Goal: Feedback & Contribution: Submit feedback/report problem

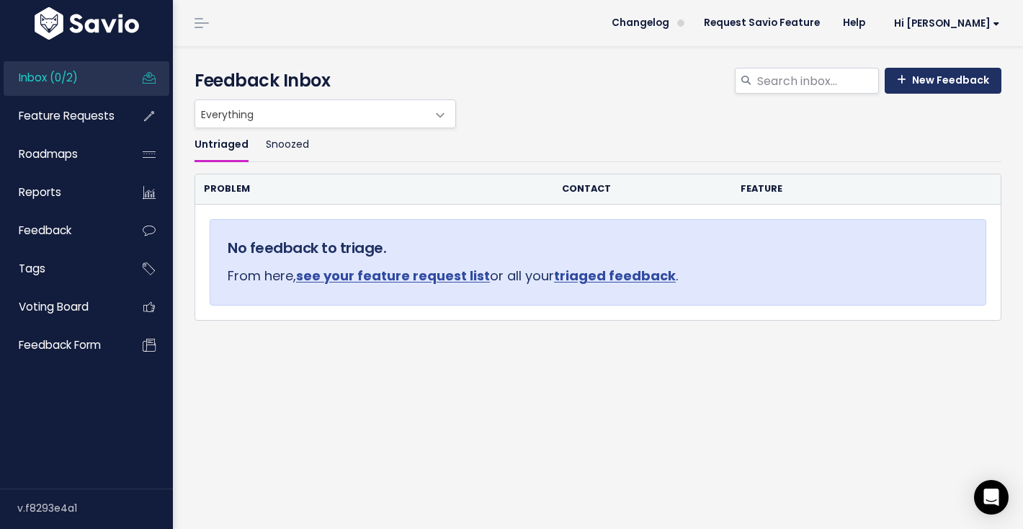
click at [933, 82] on link "New Feedback" at bounding box center [942, 81] width 117 height 26
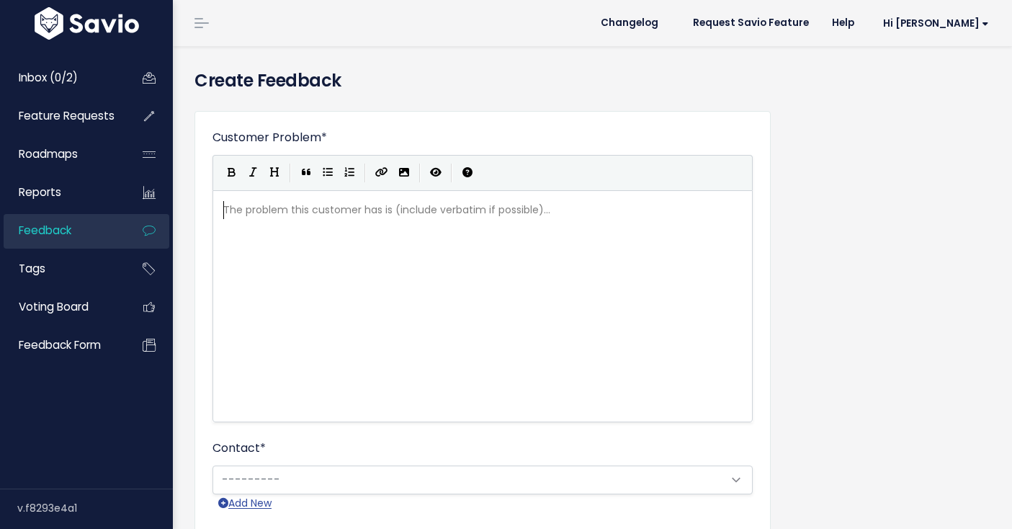
scroll to position [1, 0]
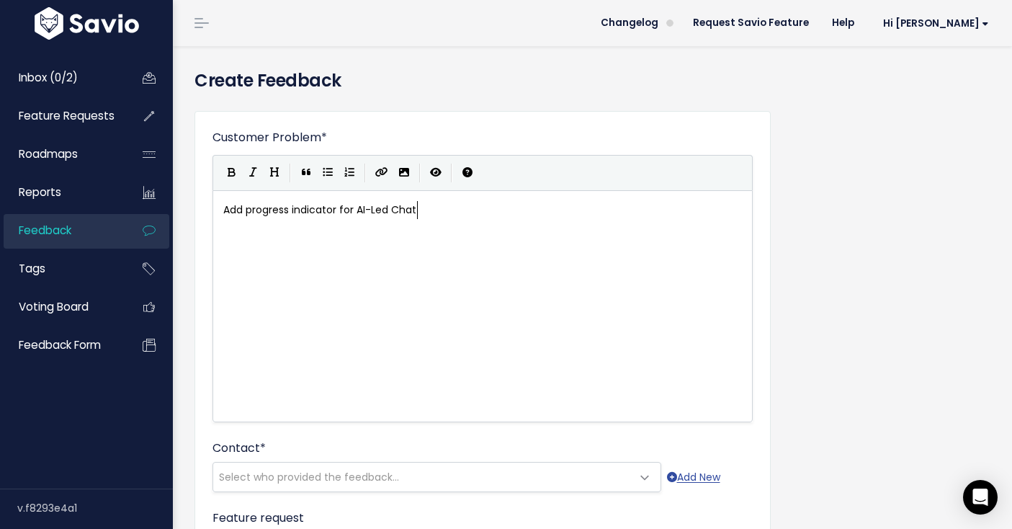
type textarea "Add progress indicator for AI-Led Chat."
type textarea "s"
type textarea "."
type textarea "A"
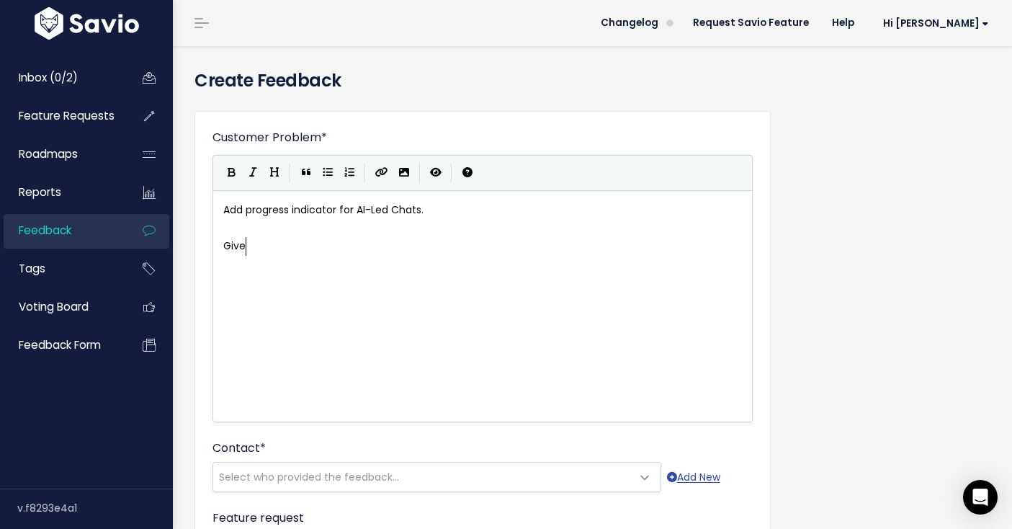
type textarea "Give"
type textarea "Respondents have no idea how long AI-Led chats will take. Giving them some idea…"
type textarea "they are"
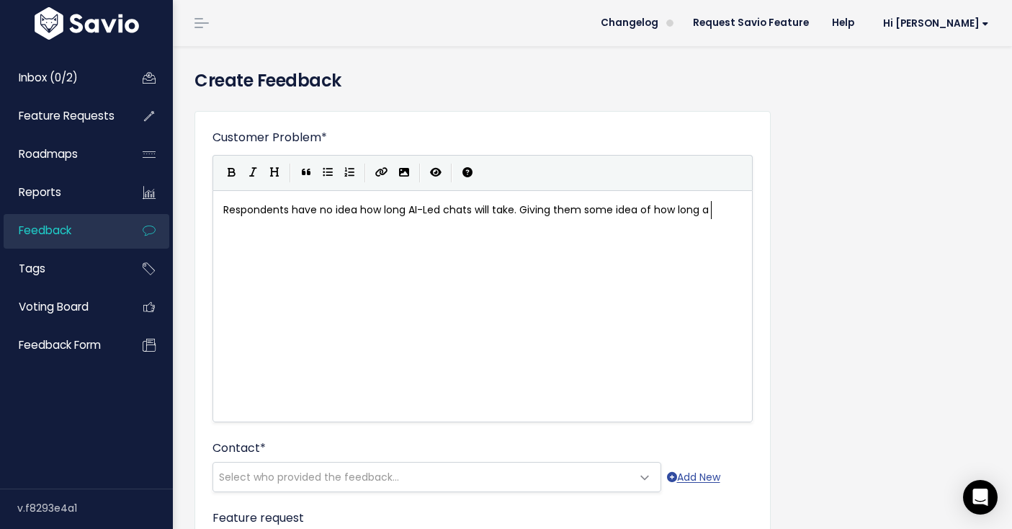
type textarea "how long a t"
type textarea "chat"
type textarea "oversation will take and hoe m"
type textarea "w much is left will give"
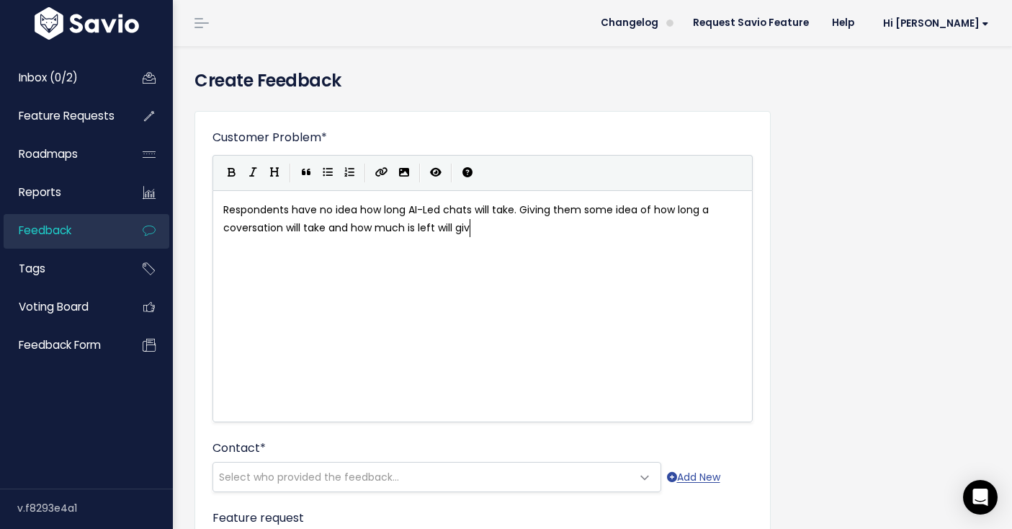
scroll to position [5, 110]
type textarea "make sure they are set up for successfully"
click at [457, 228] on span "Respondents have no idea how long AI-Led chats will take. Giving them some idea…" at bounding box center [467, 218] width 488 height 32
type textarea "help"
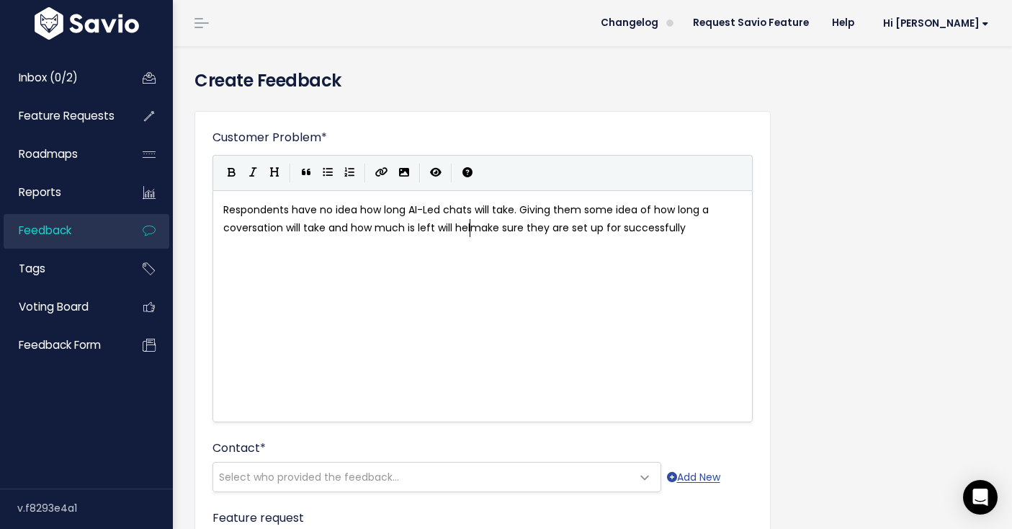
scroll to position [5, 24]
type textarea "completing the at"
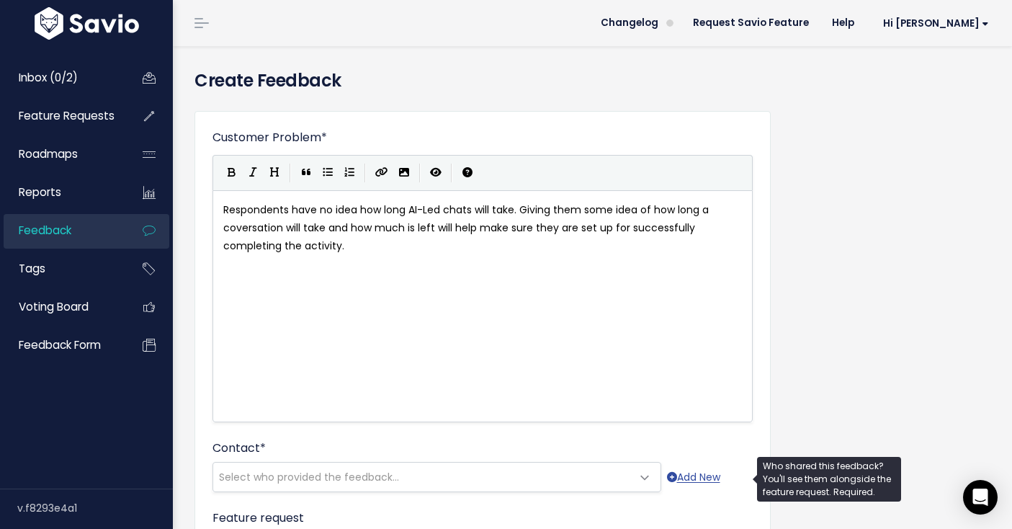
type textarea "ctivity."
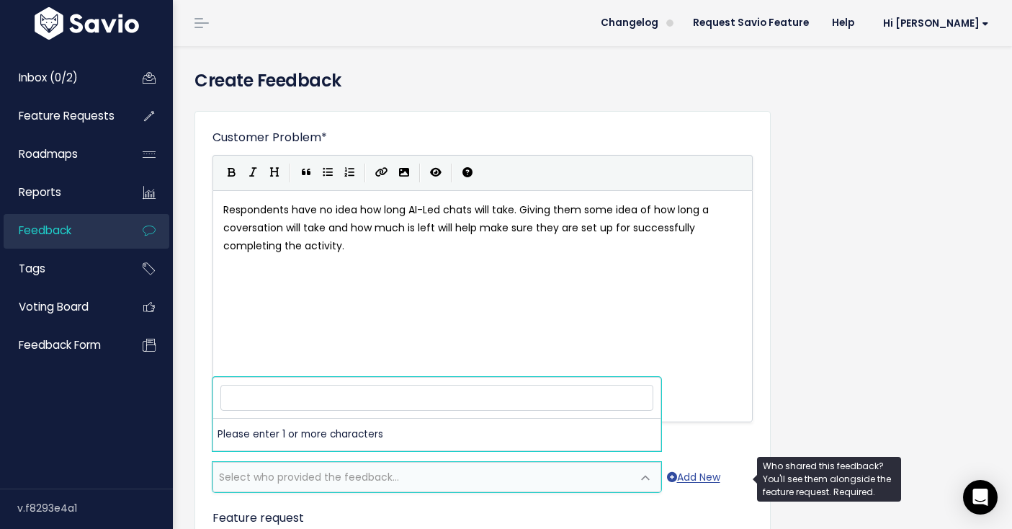
click at [410, 474] on span "Select who provided the feedback..." at bounding box center [422, 476] width 418 height 29
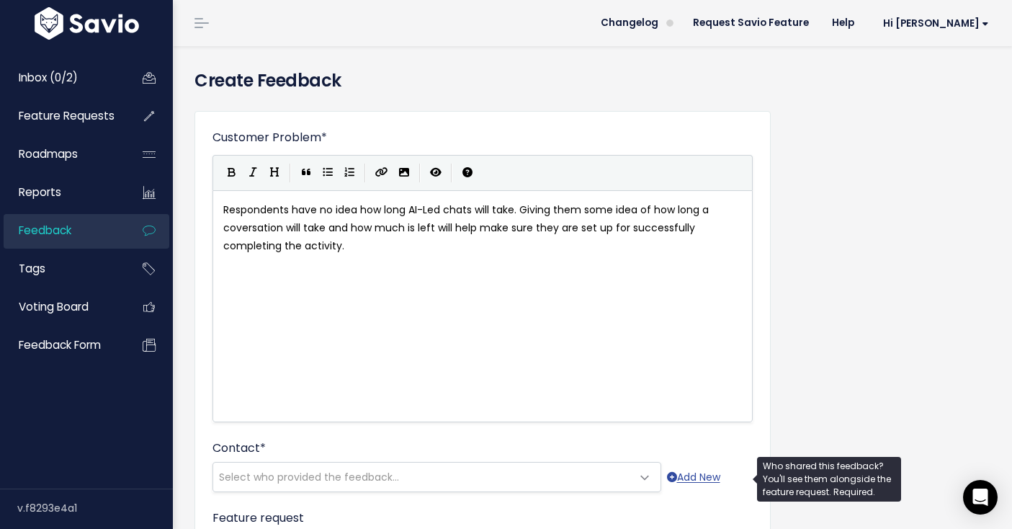
click at [396, 475] on span "Select who provided the feedback..." at bounding box center [309, 477] width 180 height 14
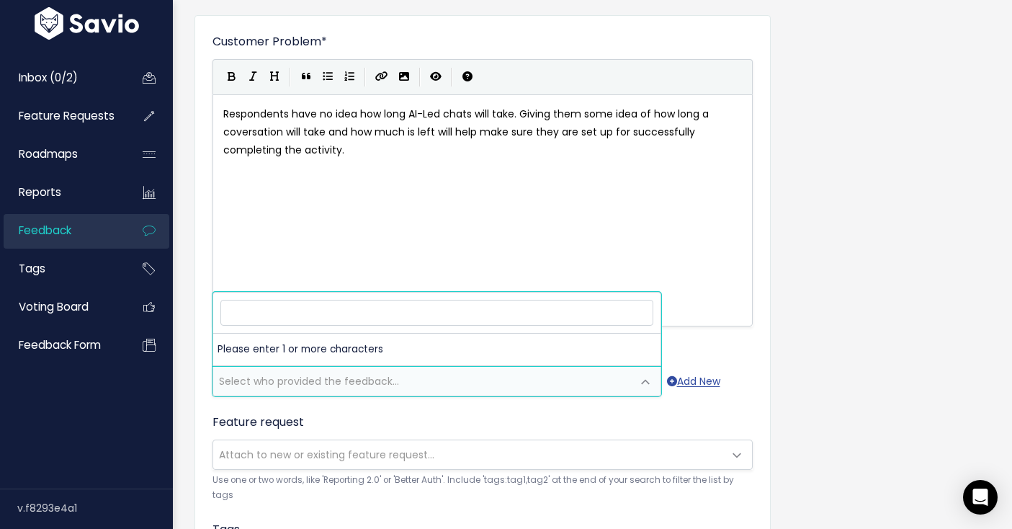
scroll to position [105, 0]
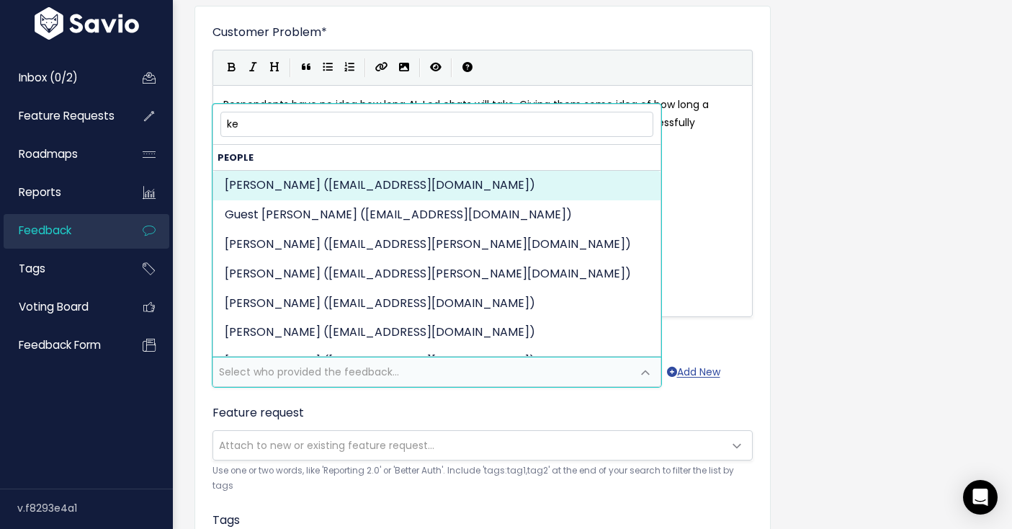
type input "k"
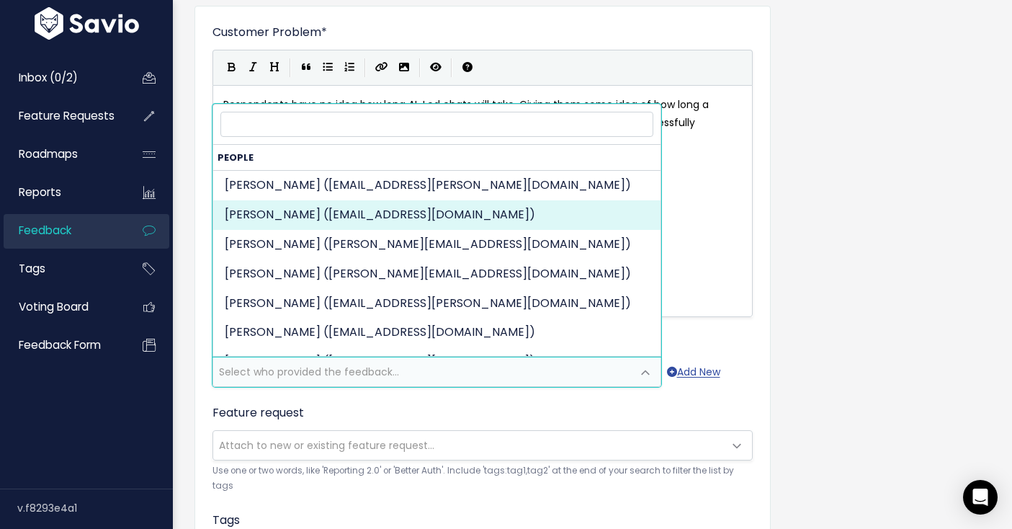
click at [780, 262] on div "Customer Problem * Respondents have no idea how long AI-Led chats will take. Gi…" at bounding box center [592, 428] width 817 height 868
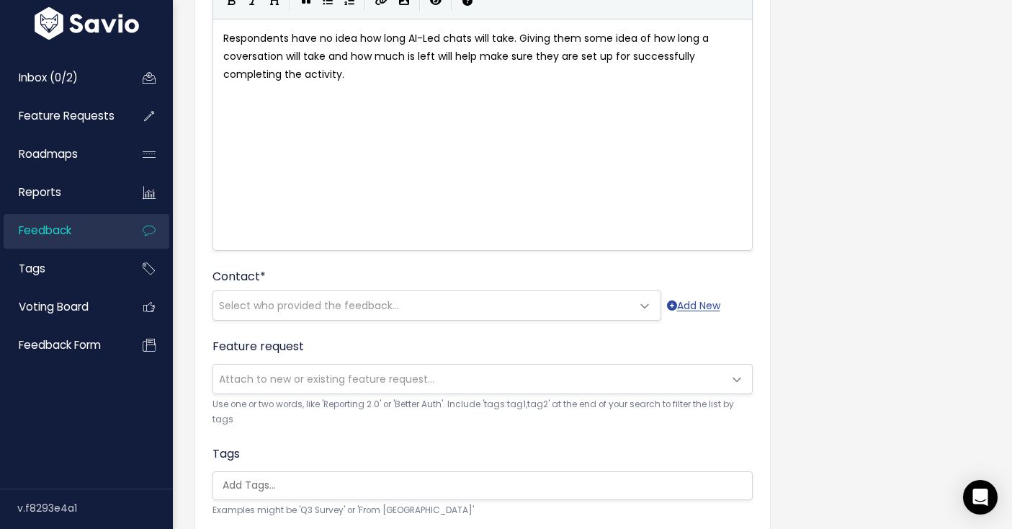
scroll to position [181, 0]
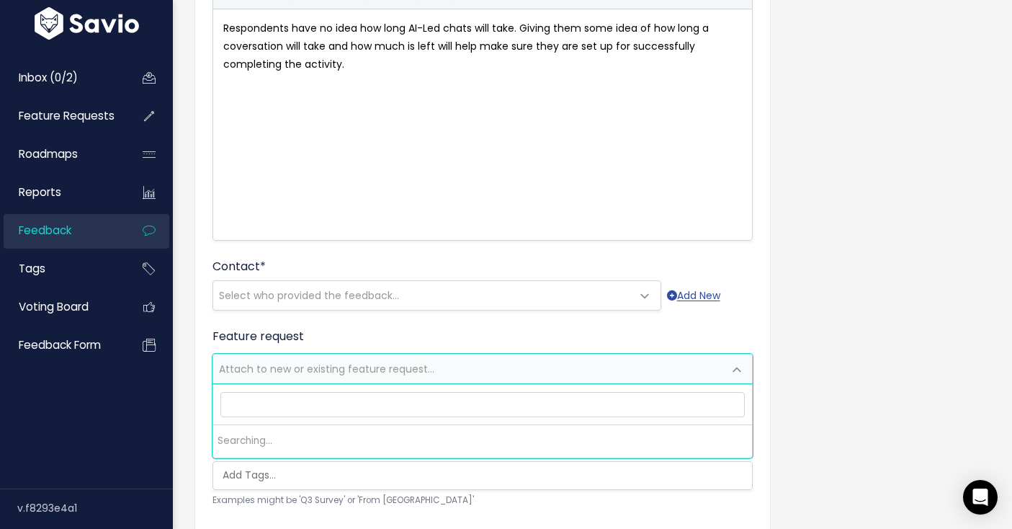
click at [322, 368] on span "Attach to new or existing feature request..." at bounding box center [326, 369] width 215 height 14
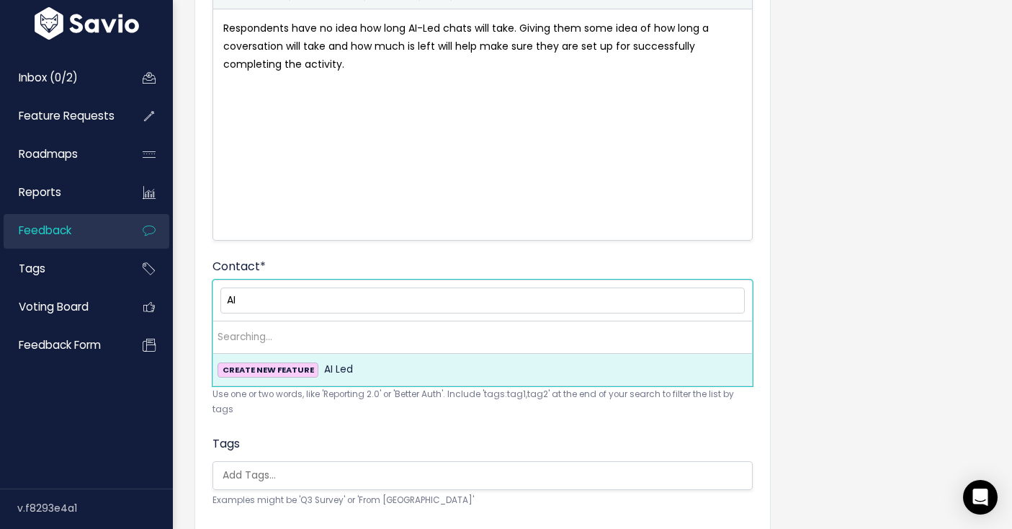
type input "A"
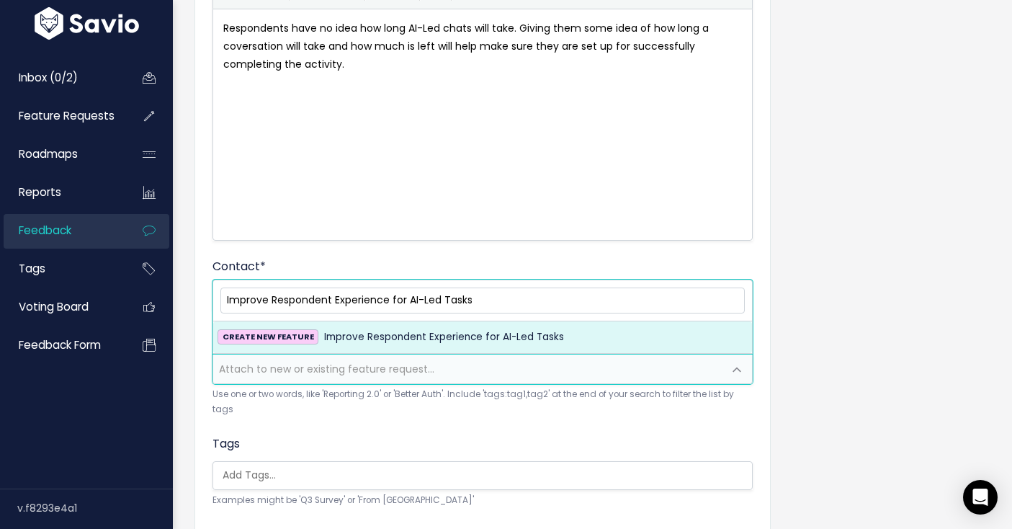
type input "Improve Respondent Experience for AI-Led Tasks"
click at [421, 341] on span "Improve Respondent Experience for AI-Led Tasks" at bounding box center [444, 336] width 240 height 17
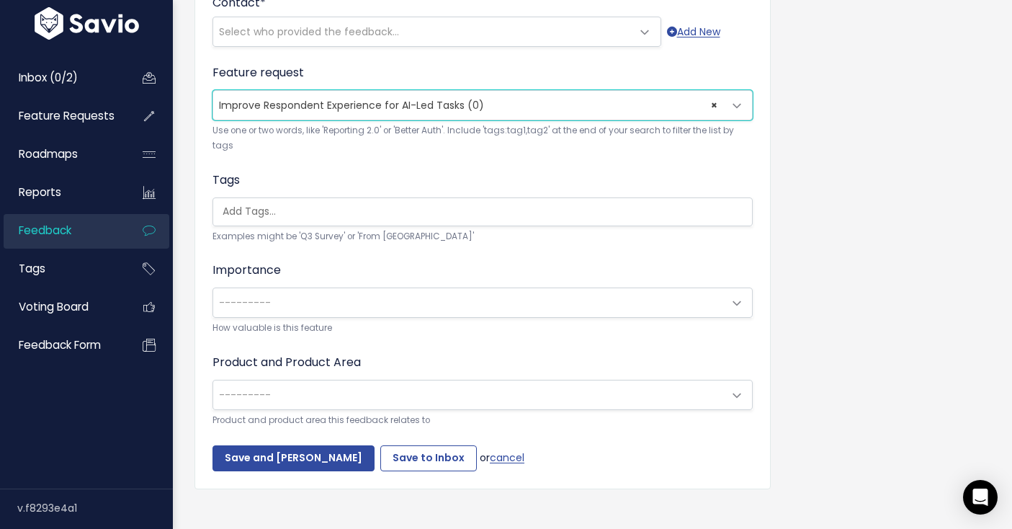
scroll to position [459, 0]
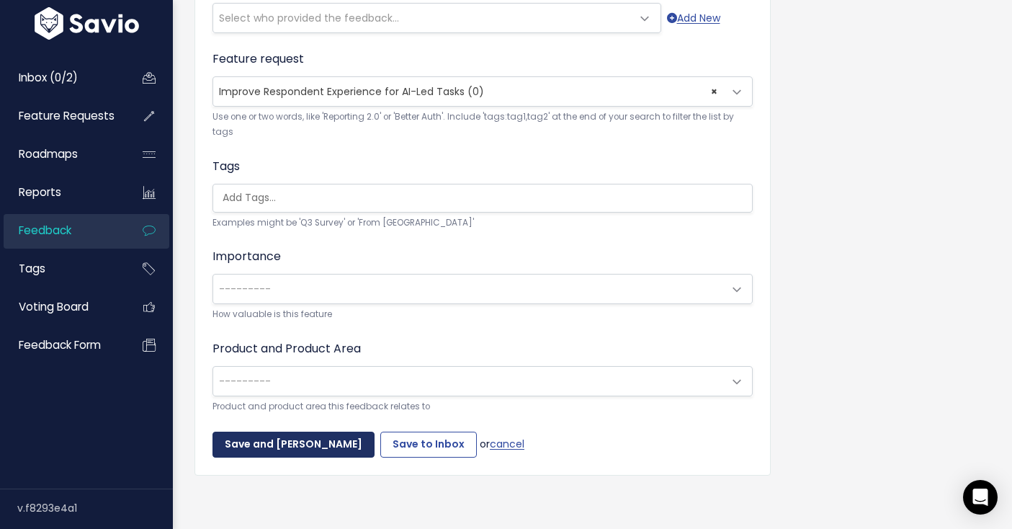
click at [291, 445] on input "Save and [PERSON_NAME]" at bounding box center [293, 444] width 162 height 26
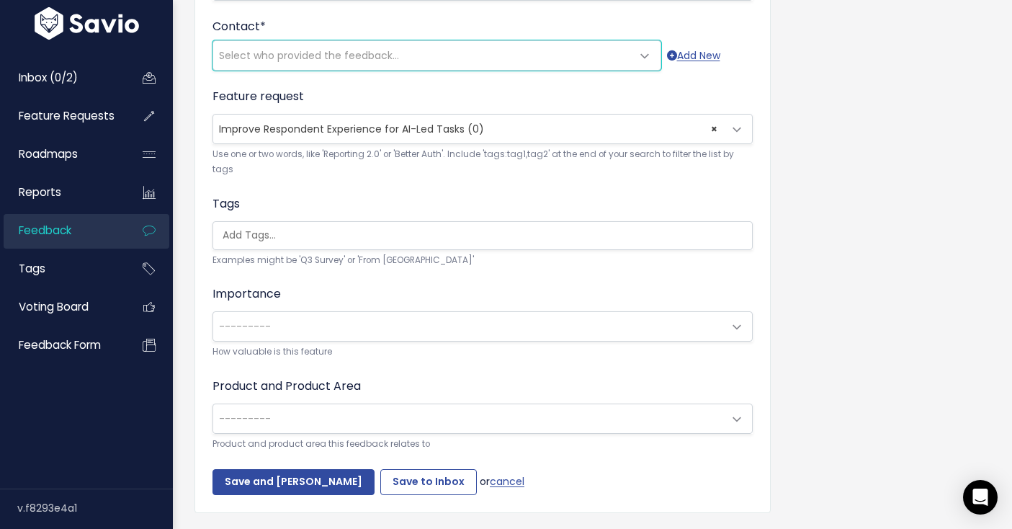
scroll to position [210, 0]
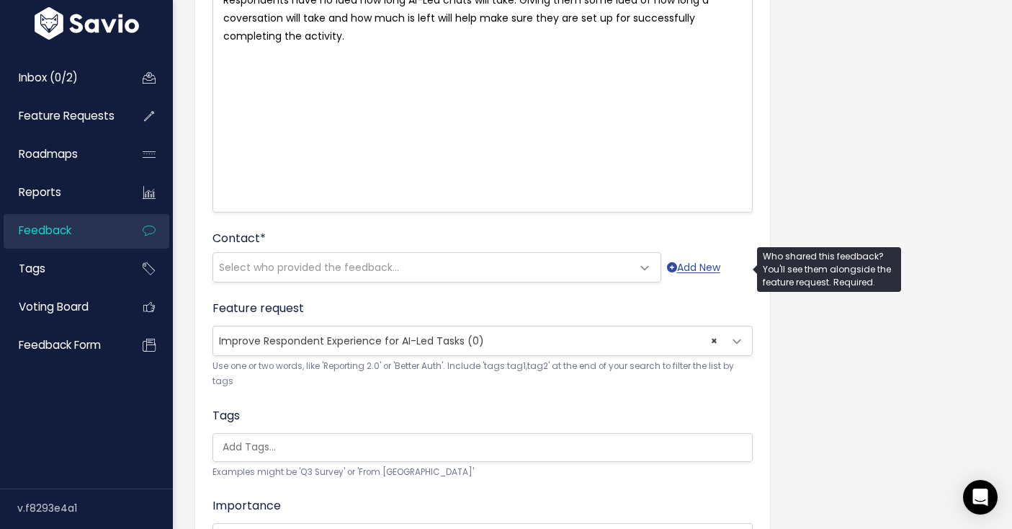
click at [356, 266] on span "Select who provided the feedback..." at bounding box center [309, 267] width 180 height 14
click at [592, 264] on span "Select who provided the feedback..." at bounding box center [422, 267] width 418 height 29
click at [536, 267] on span "Select who provided the feedback..." at bounding box center [422, 267] width 418 height 29
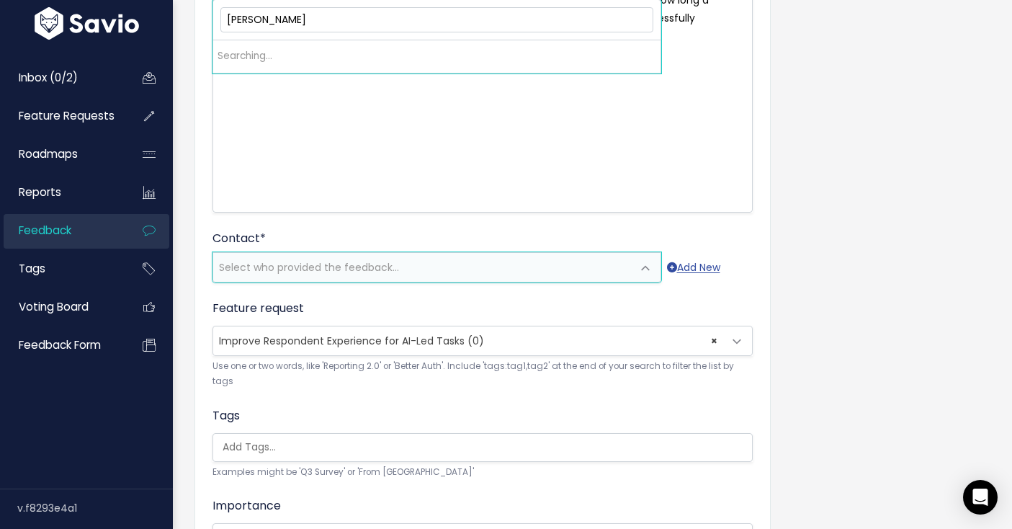
type input "kelly@discuss.io"
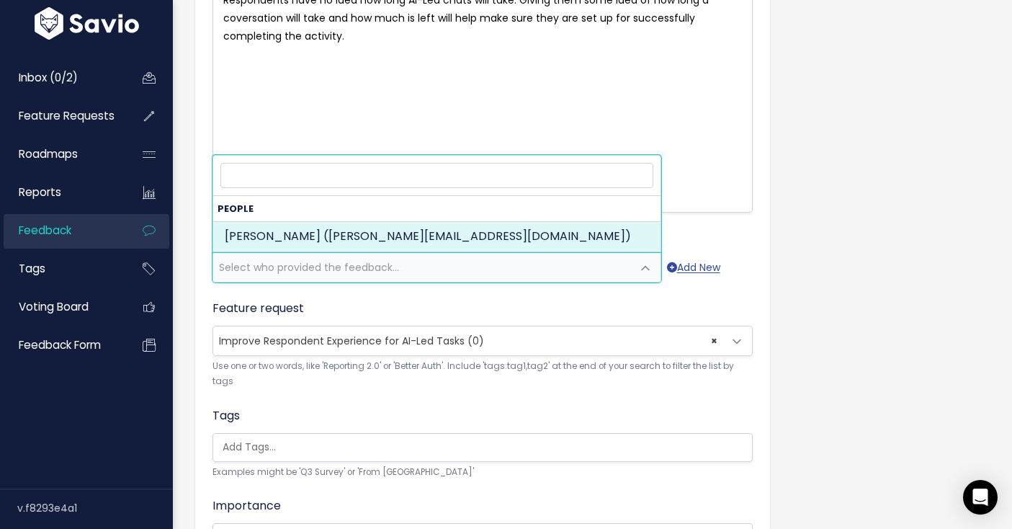
select select "87305461"
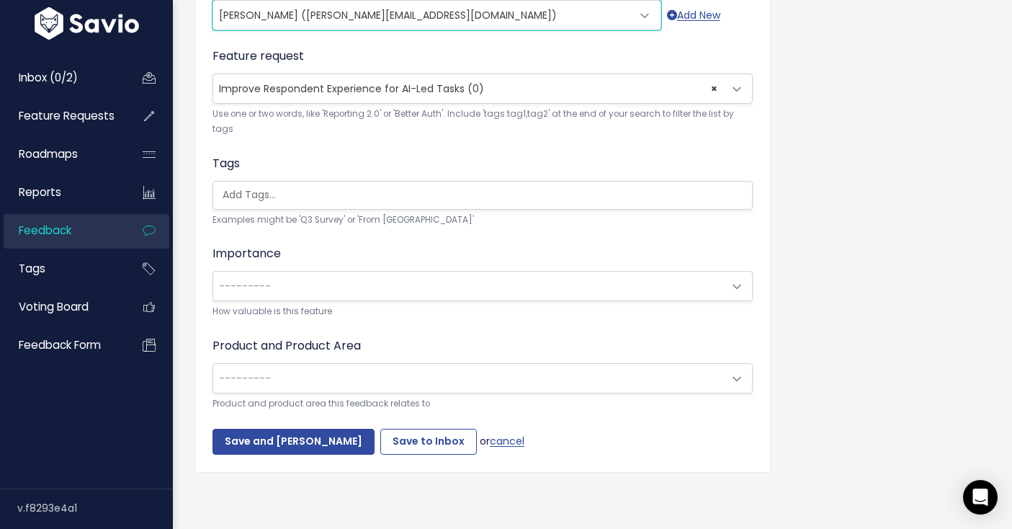
scroll to position [472, 0]
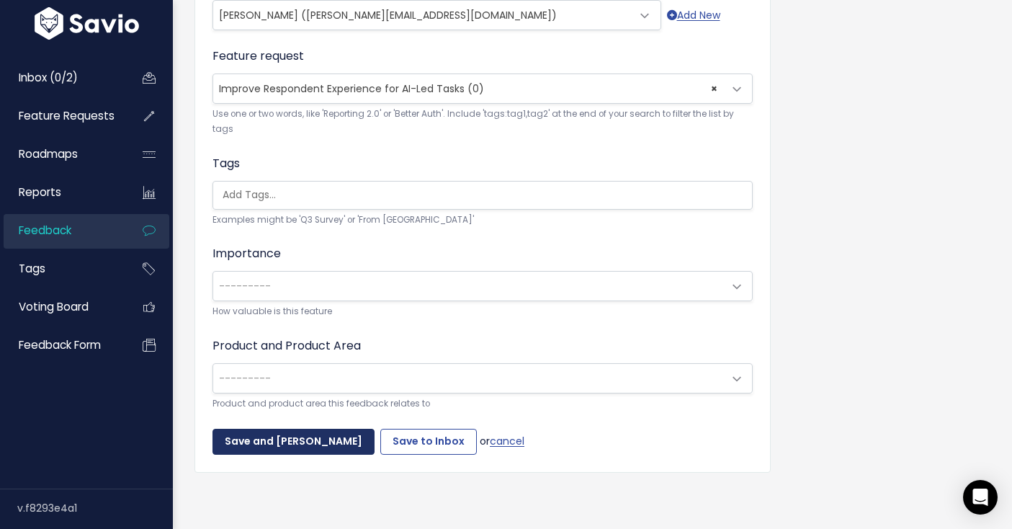
click at [330, 428] on input "Save and Mark Triaged" at bounding box center [293, 441] width 162 height 26
